Goal: Find specific page/section: Find specific page/section

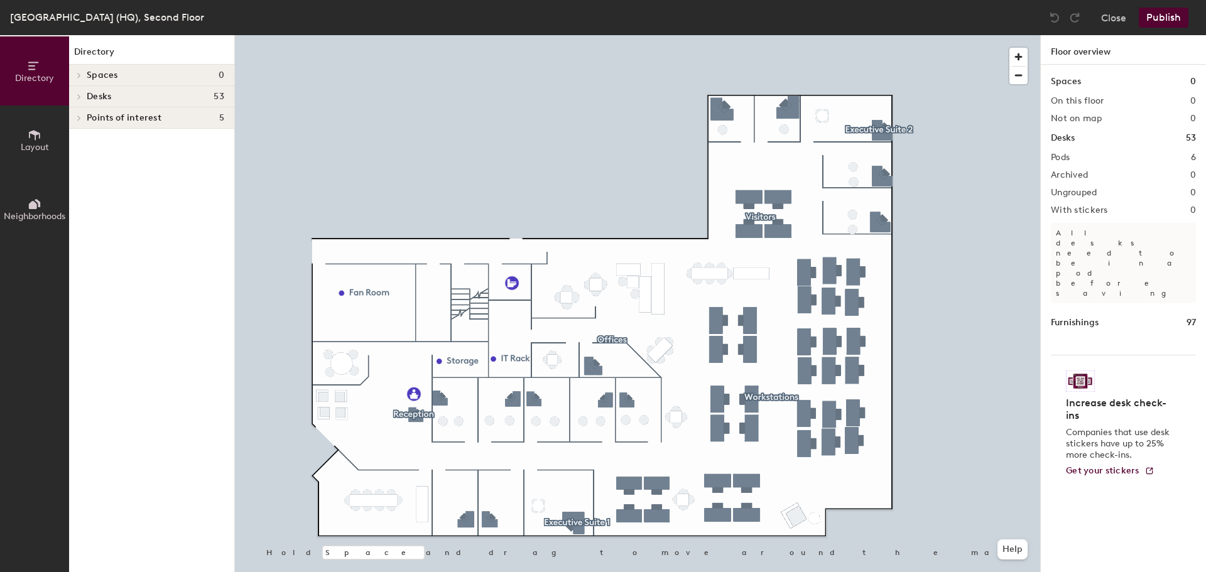
click at [23, 134] on button "Layout" at bounding box center [34, 139] width 69 height 69
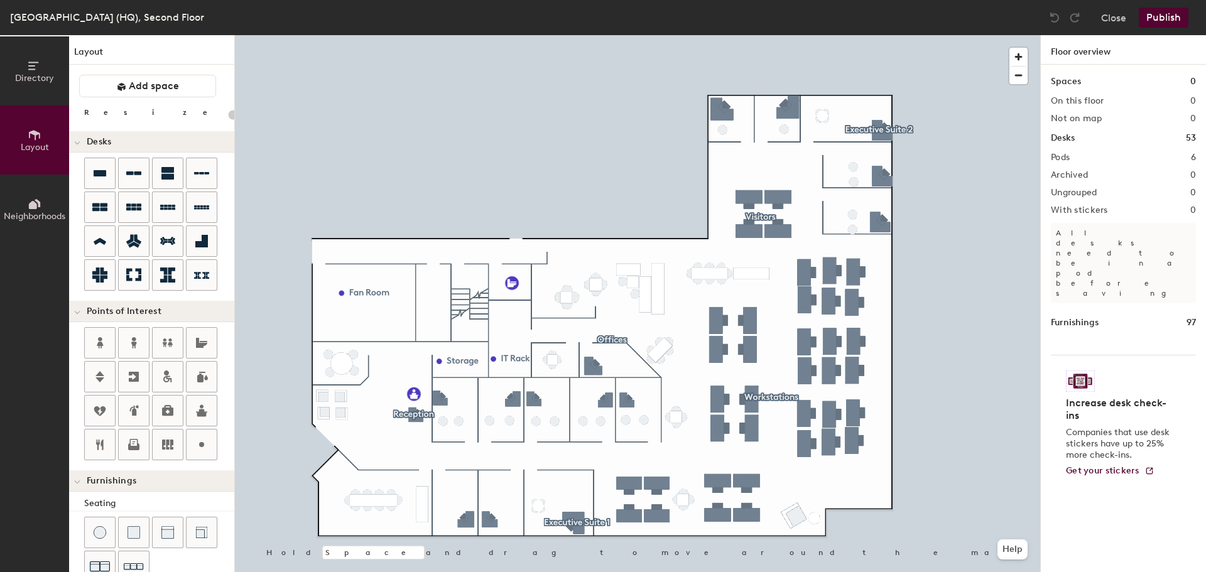
click at [35, 215] on span "Neighborhoods" at bounding box center [35, 216] width 62 height 11
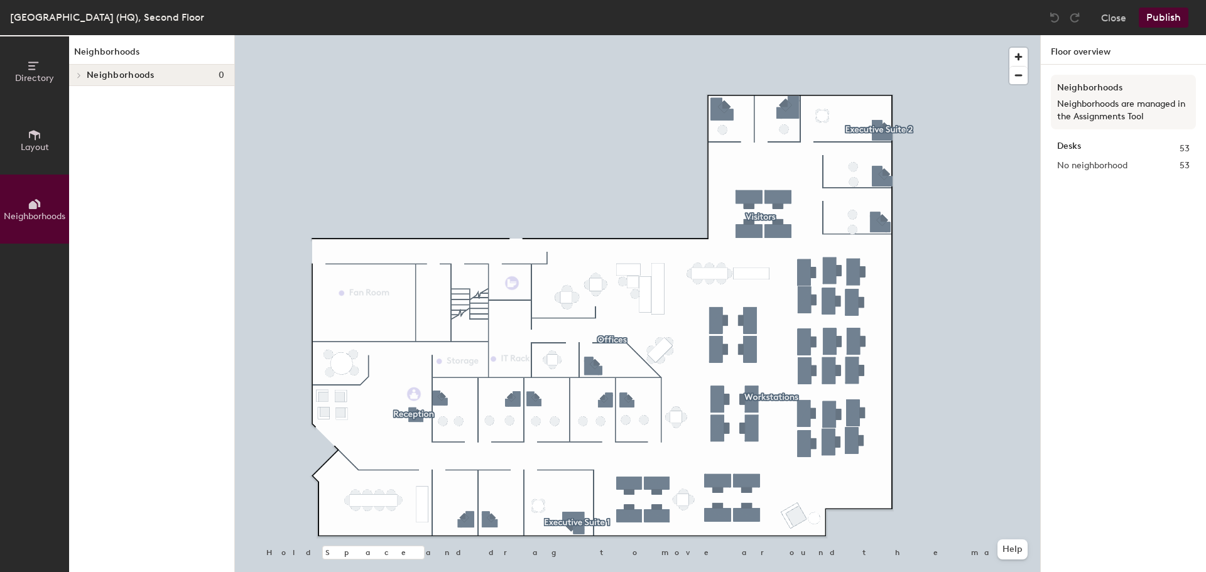
click at [79, 73] on icon at bounding box center [79, 75] width 5 height 6
click at [35, 73] on span "Directory" at bounding box center [34, 78] width 39 height 11
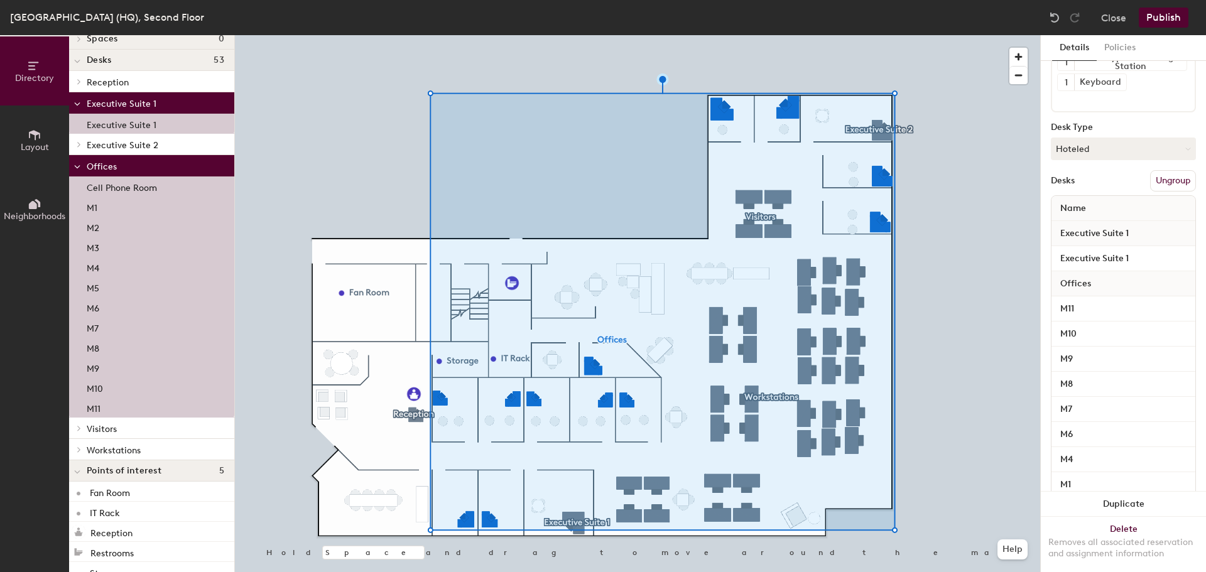
scroll to position [158, 0]
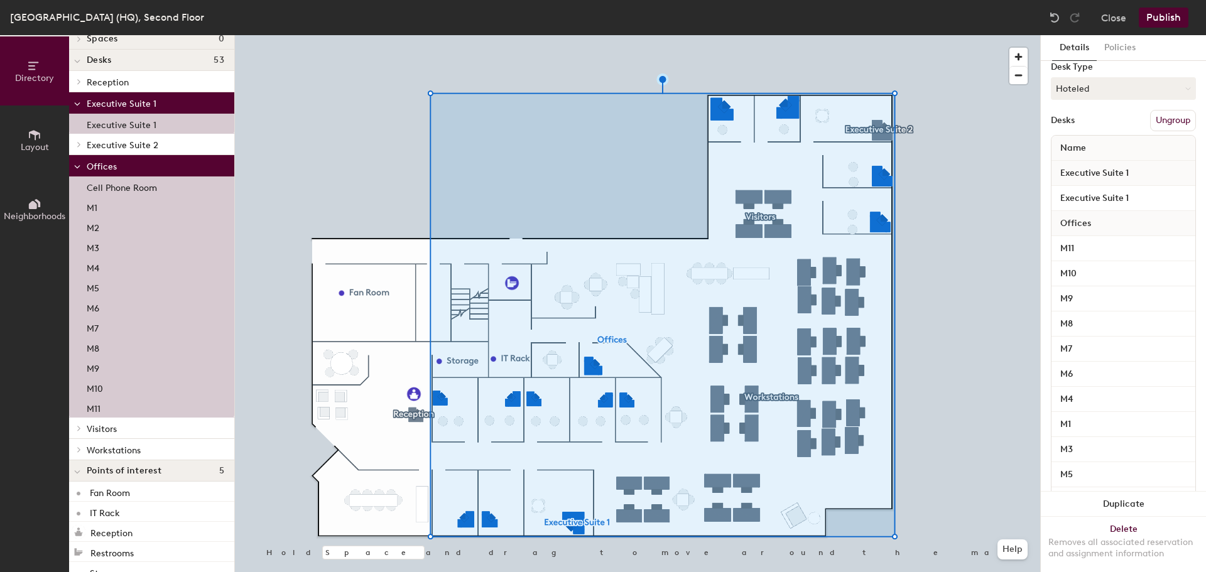
type input "14 desks, multiple groups"
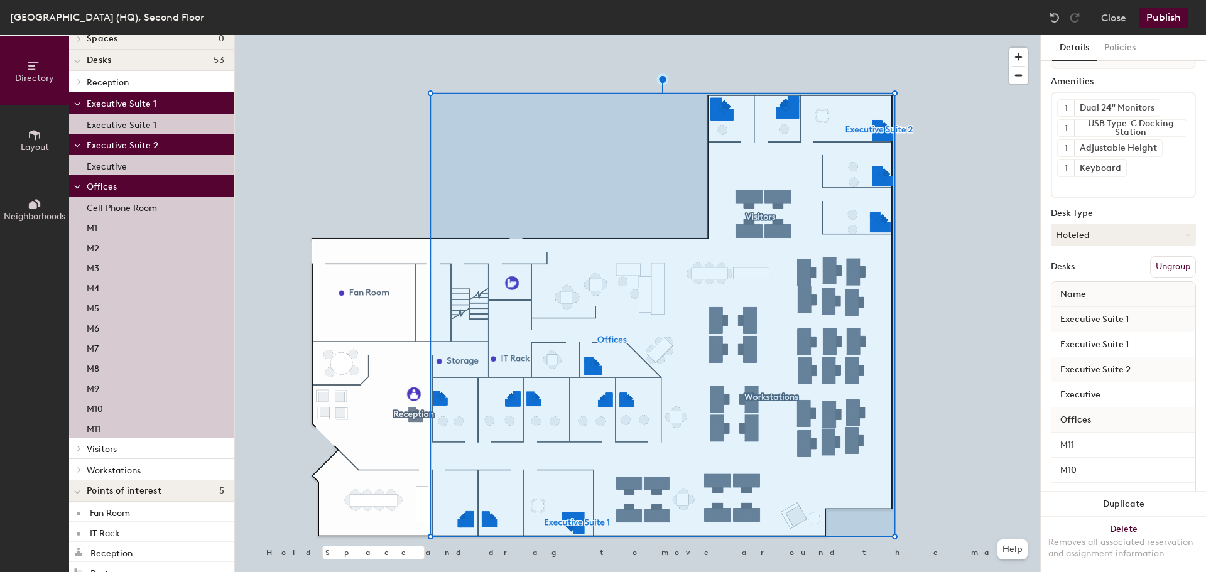
scroll to position [0, 0]
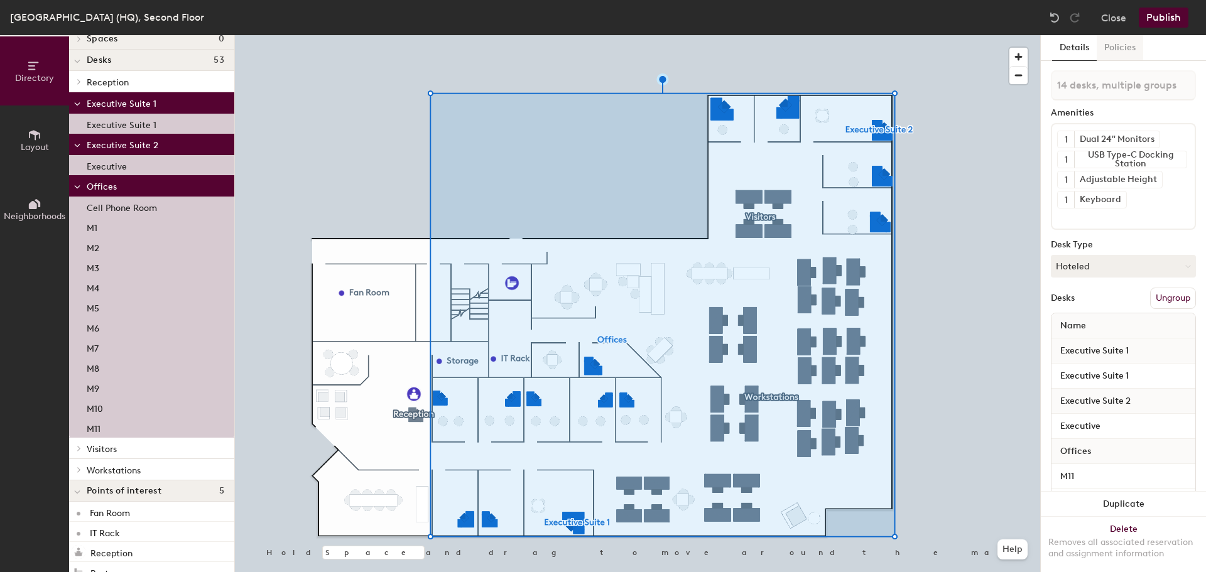
click at [1131, 50] on button "Policies" at bounding box center [1119, 48] width 46 height 26
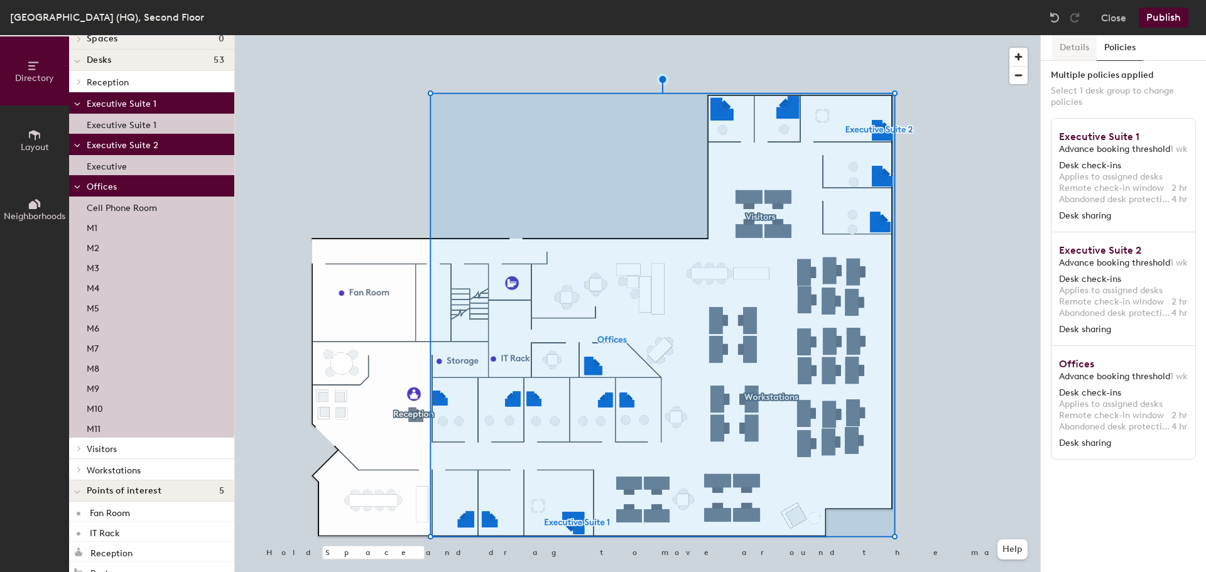
click at [1069, 45] on button "Details" at bounding box center [1074, 48] width 45 height 26
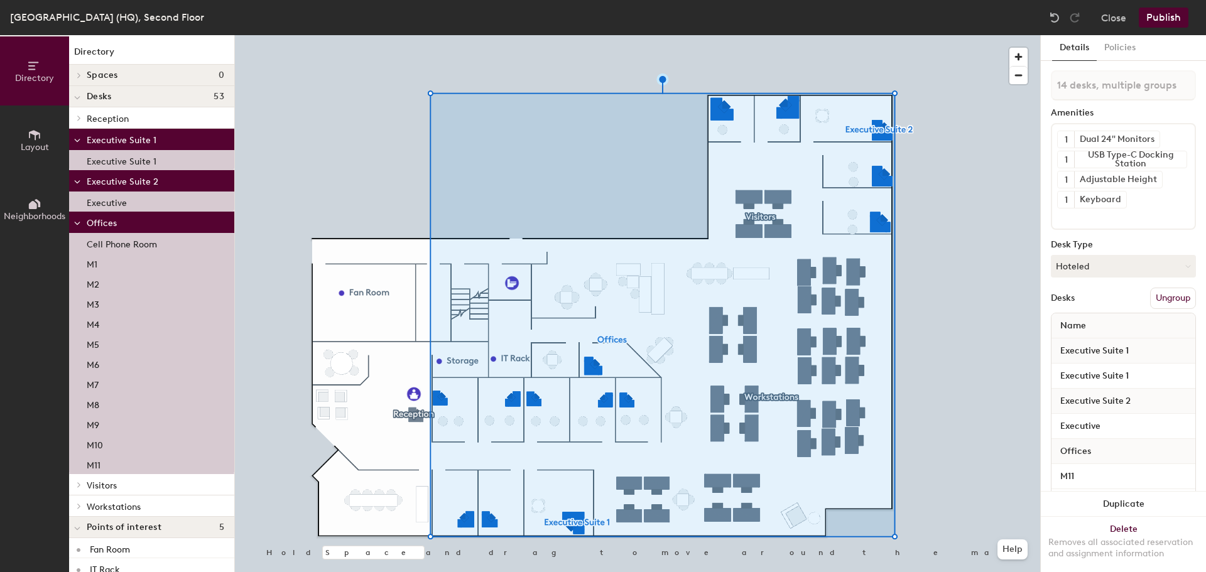
click at [21, 205] on button "Neighborhoods" at bounding box center [34, 209] width 69 height 69
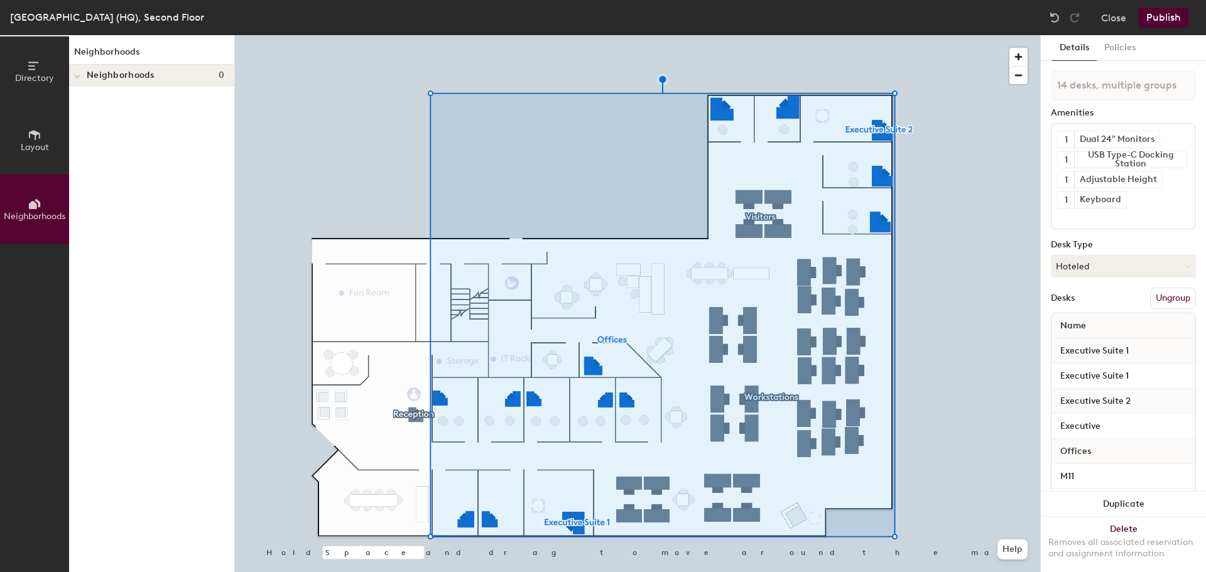
click at [78, 73] on span at bounding box center [77, 76] width 6 height 11
click at [78, 73] on icon at bounding box center [79, 75] width 5 height 6
click at [124, 80] on span "Neighborhoods" at bounding box center [121, 75] width 68 height 10
click at [31, 212] on span "Neighborhoods" at bounding box center [35, 216] width 62 height 11
